Goal: Ask a question

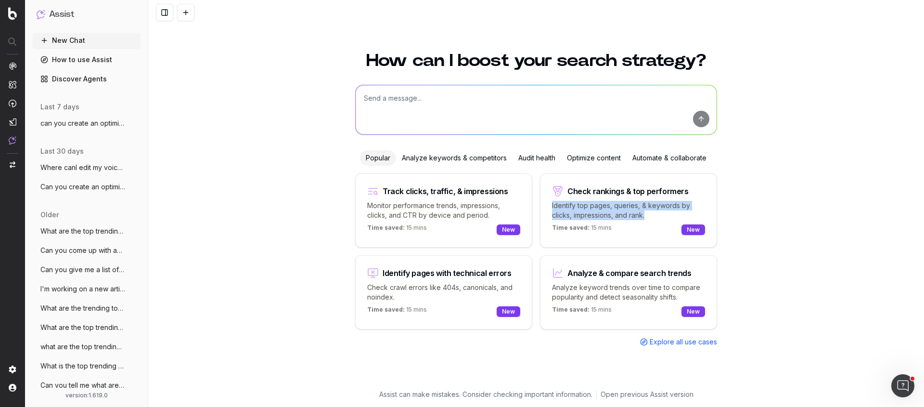
drag, startPoint x: 650, startPoint y: 206, endPoint x: 549, endPoint y: 192, distance: 101.6
click at [549, 192] on div "Check rankings & top performers Identify top pages, queries, & keywords by clic…" at bounding box center [628, 210] width 177 height 74
type textarea "What are my top ranking pages?"
drag, startPoint x: 647, startPoint y: 207, endPoint x: 537, endPoint y: 188, distance: 111.3
click at [537, 188] on div "Track clicks, traffic, & impressions Monitor performance trends, impressions, c…" at bounding box center [536, 259] width 362 height 173
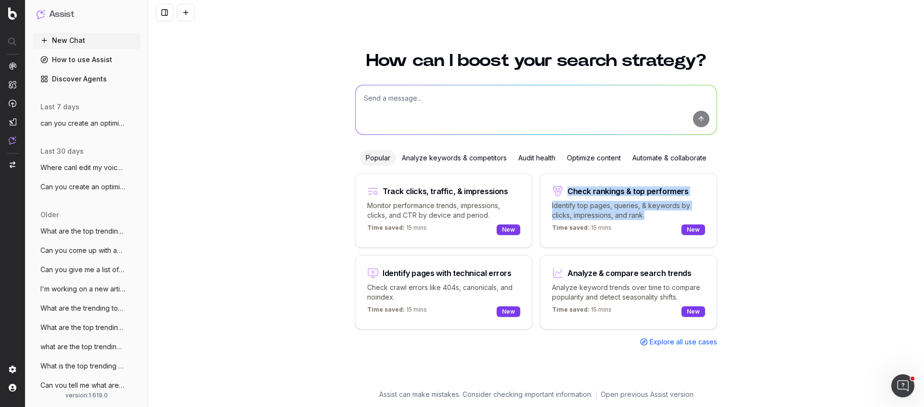
copy div "Check rankings & top performers Identify top pages, queries, & keywords by clic…"
